Goal: Check status

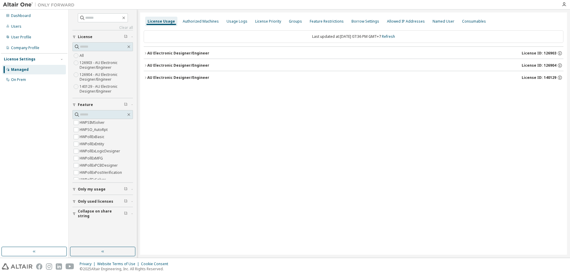
scroll to position [895, 0]
click at [96, 201] on span "Only used licenses" at bounding box center [95, 201] width 35 height 5
click at [97, 189] on span "Only my usage" at bounding box center [92, 189] width 28 height 5
click at [101, 201] on span "Only used licenses" at bounding box center [95, 201] width 35 height 5
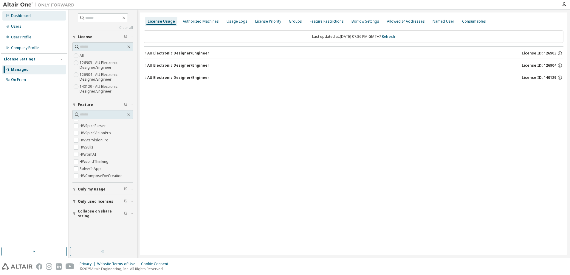
click at [24, 17] on div "Dashboard" at bounding box center [21, 15] width 20 height 5
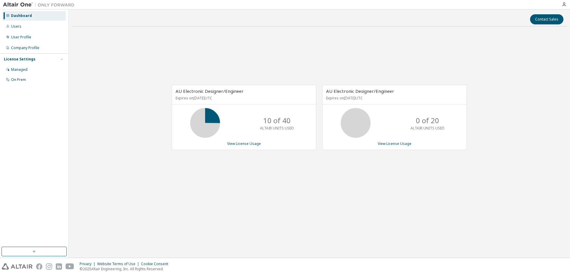
click at [203, 124] on icon at bounding box center [205, 123] width 15 height 15
click at [234, 147] on div "AU Electronic Designer/Engineer Expires on May 29, 2026 UTC 10 of 40 ALTAIR UNI…" at bounding box center [244, 117] width 145 height 65
click at [236, 144] on link "View License Usage" at bounding box center [244, 143] width 34 height 5
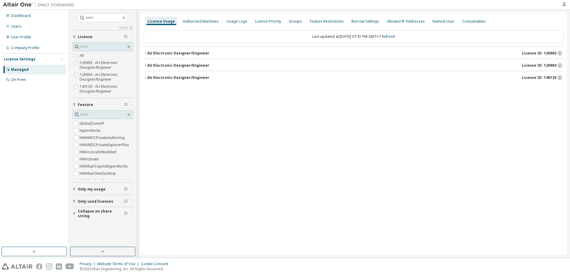
click at [183, 50] on button "AU Electronic Designer/Engineer License ID: 126903" at bounding box center [354, 53] width 420 height 13
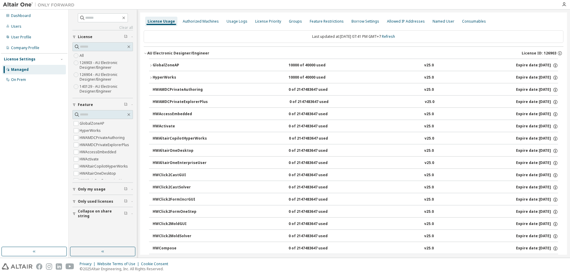
click at [165, 65] on div "GlobalZoneAP" at bounding box center [180, 65] width 54 height 5
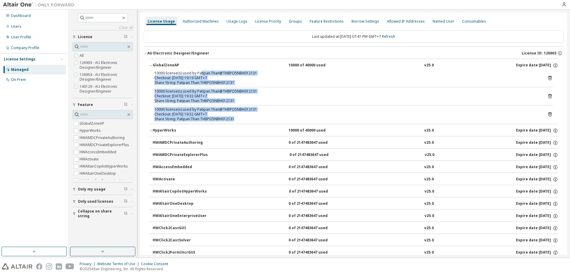
drag, startPoint x: 201, startPoint y: 73, endPoint x: 264, endPoint y: 118, distance: 77.9
click at [264, 118] on div "10000 license(s) used by Patipan.Than@THBPO5NBH012131 Checkout: 2025-09-05 19:1…" at bounding box center [353, 97] width 409 height 53
click at [264, 118] on div "Share String: Patipan.Than:THBPO5NBH012131" at bounding box center [346, 119] width 384 height 5
